Goal: Transaction & Acquisition: Purchase product/service

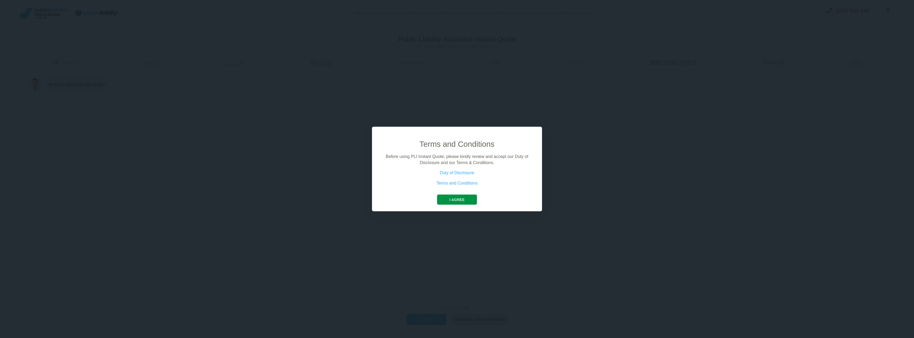
click at [454, 200] on button "I agree" at bounding box center [457, 199] width 40 height 10
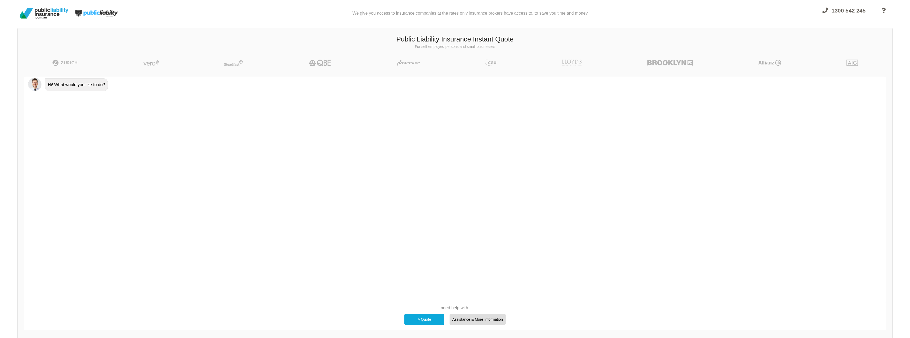
click at [429, 319] on div "A Quote" at bounding box center [424, 319] width 40 height 11
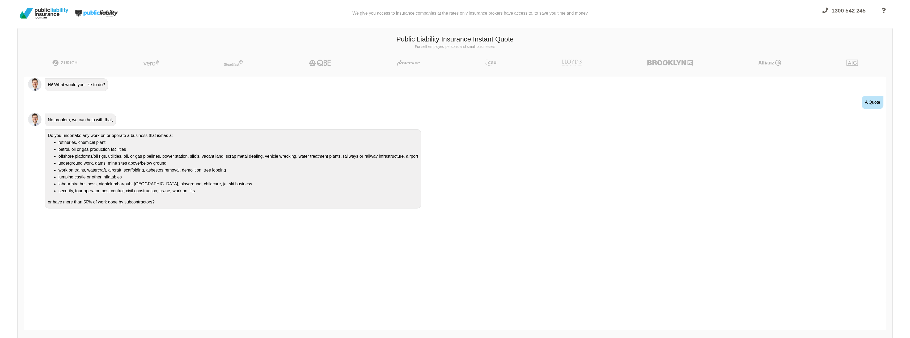
click at [110, 134] on div "Do you undertake any work on or operate a business that is/has a: refineries, c…" at bounding box center [233, 168] width 376 height 79
click at [102, 141] on li "refineries, chemical plant" at bounding box center [238, 142] width 360 height 7
click at [106, 137] on div "Do you undertake any work on or operate a business that is/has a: refineries, c…" at bounding box center [233, 168] width 376 height 79
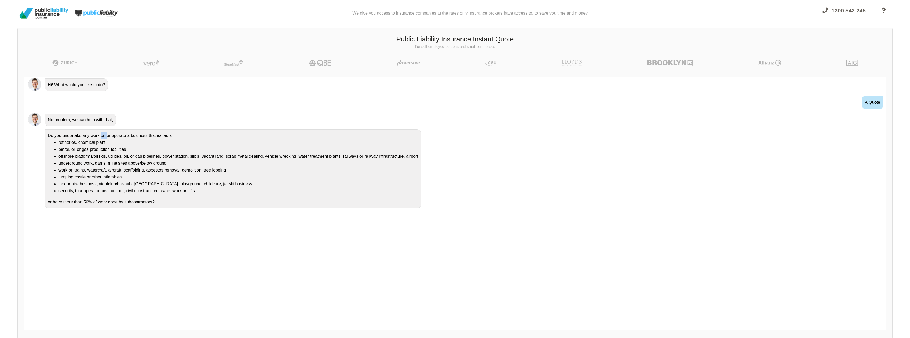
click at [106, 137] on div "Do you undertake any work on or operate a business that is/has a: refineries, c…" at bounding box center [233, 168] width 376 height 79
click at [490, 314] on div "No" at bounding box center [478, 319] width 40 height 11
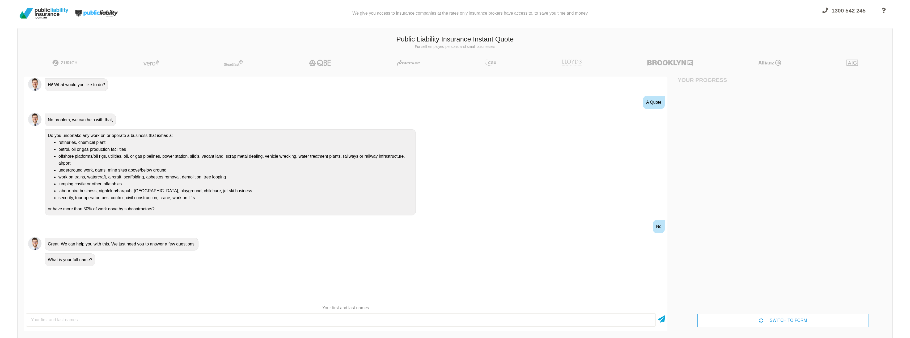
click at [150, 248] on div "Great! We can help you with this. We just need you to answer a few questions." at bounding box center [122, 244] width 154 height 13
click at [151, 247] on div "Great! We can help you with this. We just need you to answer a few questions." at bounding box center [122, 244] width 154 height 13
click at [503, 321] on input "text" at bounding box center [341, 319] width 630 height 13
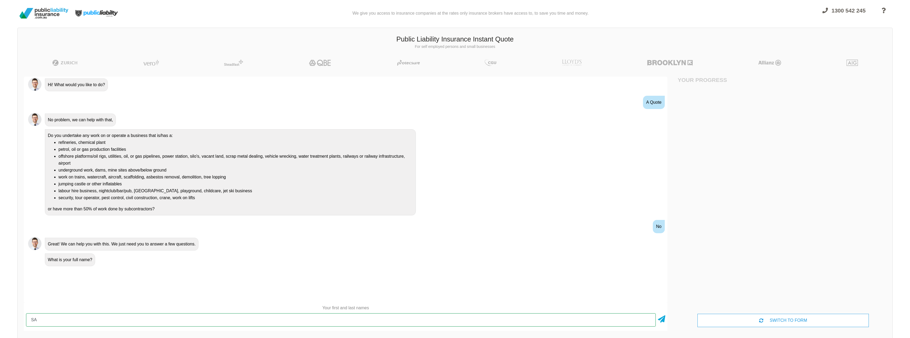
type input "S"
click at [801, 324] on div "SWITCH TO FORM" at bounding box center [782, 320] width 171 height 13
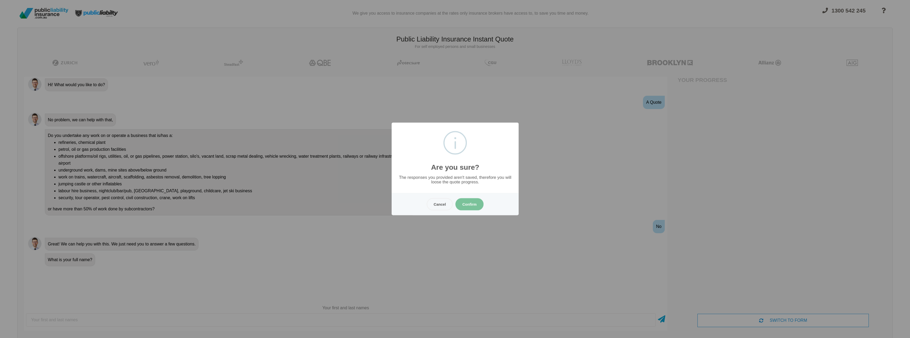
click at [472, 207] on button "Confirm" at bounding box center [469, 204] width 28 height 12
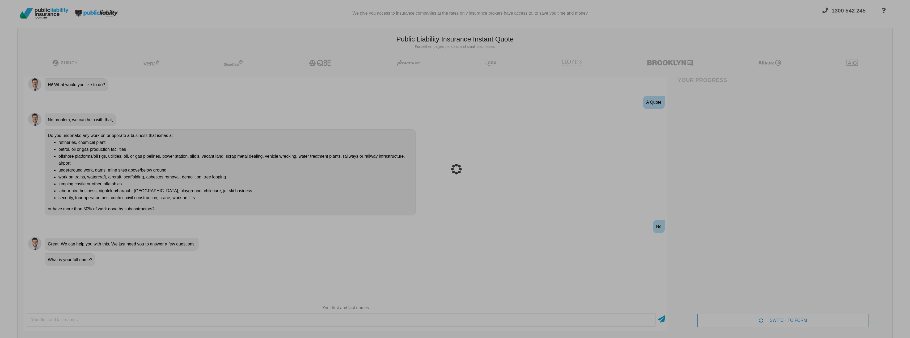
scroll to position [13, 0]
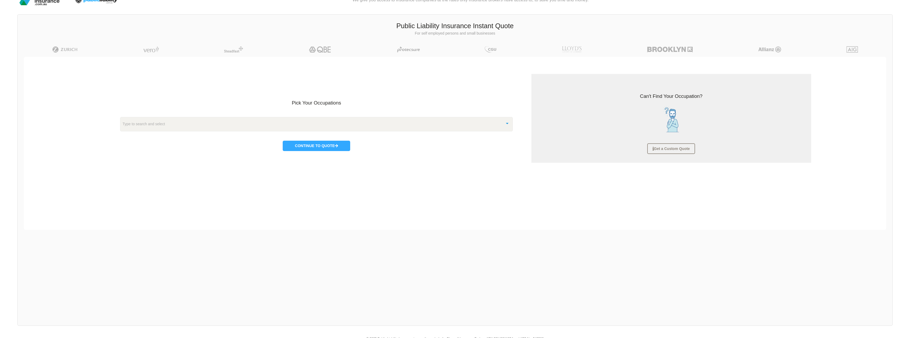
click at [318, 126] on div "Type to search and select" at bounding box center [316, 124] width 393 height 14
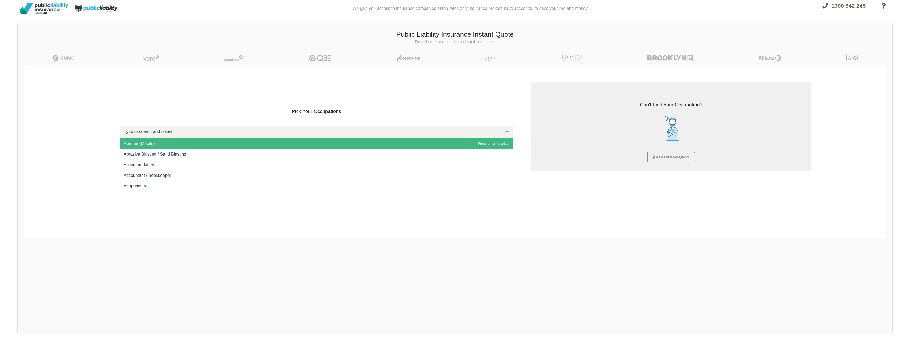
scroll to position [0, 0]
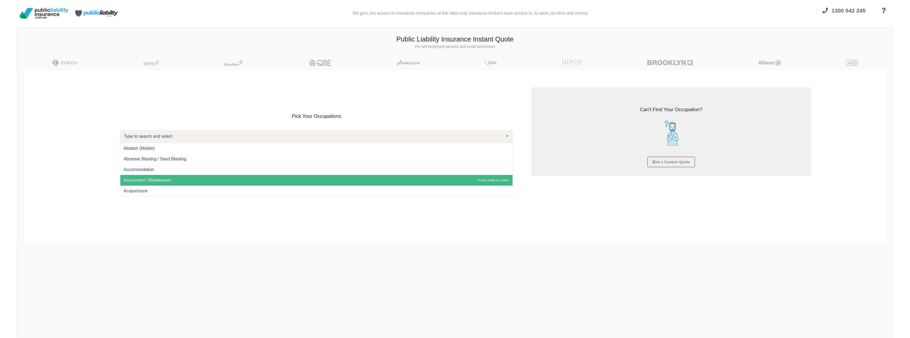
click at [170, 182] on span "Accountant / Bookkeeper" at bounding box center [148, 180] width 48 height 5
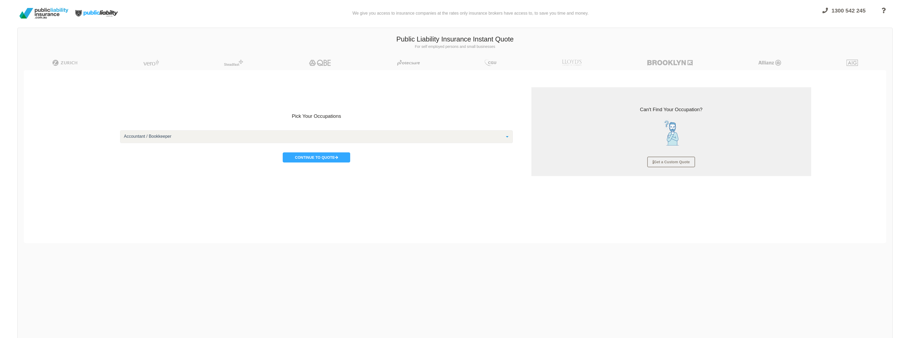
click at [320, 149] on p "Continue to Quote" at bounding box center [316, 155] width 393 height 14
click at [318, 156] on button "Continue to Quote" at bounding box center [316, 157] width 67 height 10
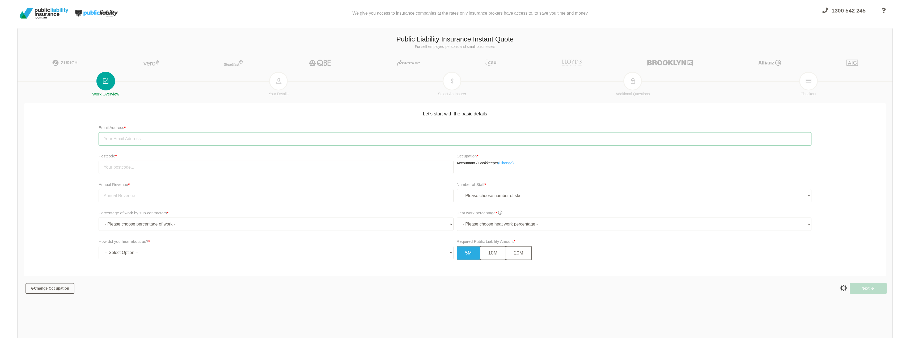
click at [203, 141] on input "email" at bounding box center [455, 138] width 713 height 13
type input "[EMAIL_ADDRESS][DOMAIN_NAME]"
type input "4121"
drag, startPoint x: 88, startPoint y: 179, endPoint x: 93, endPoint y: 181, distance: 5.0
click at [88, 180] on div "Annual Revenue * Number of Staff * - Please choose number of staff - 1 2 3 4 5 …" at bounding box center [455, 194] width 865 height 28
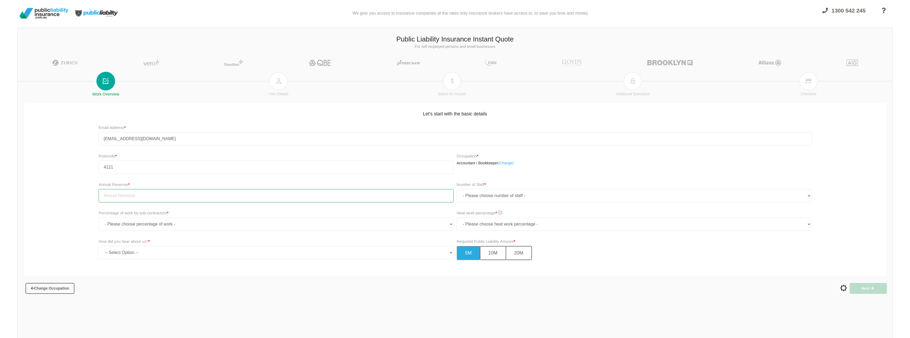
click at [126, 190] on input "tel" at bounding box center [276, 195] width 355 height 13
